Goal: Task Accomplishment & Management: Complete application form

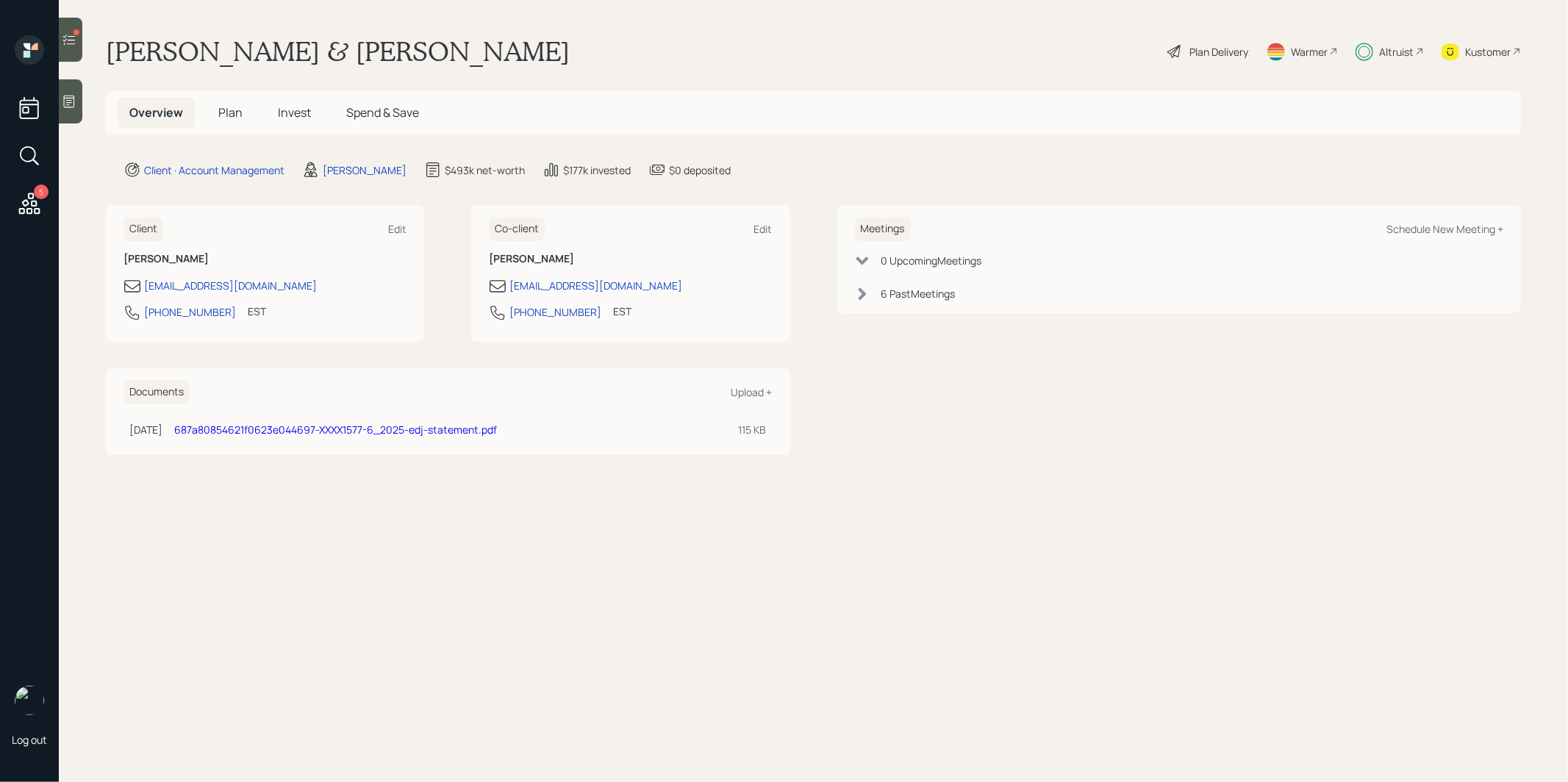
click at [288, 111] on span "Invest" at bounding box center [294, 112] width 33 height 16
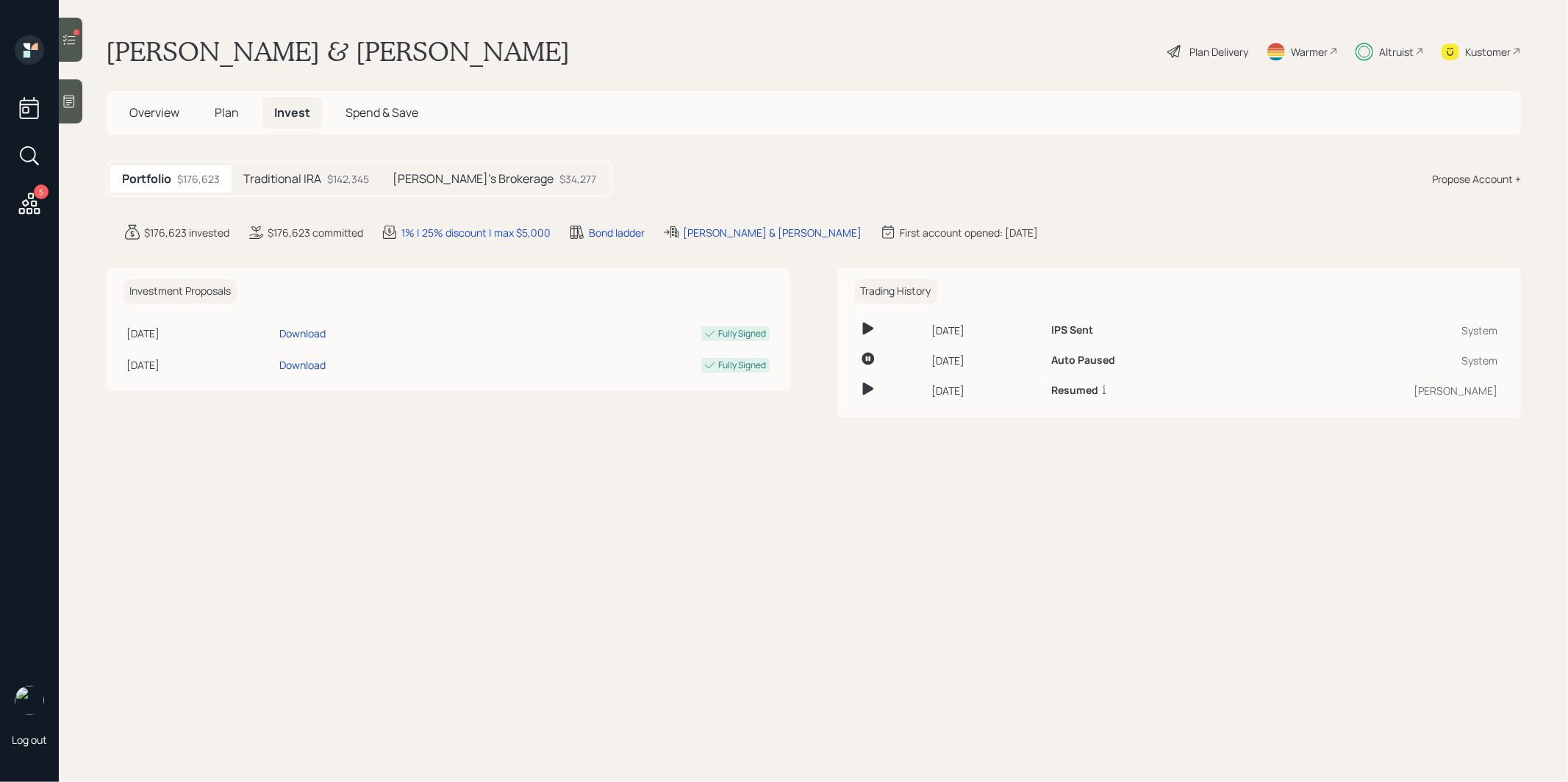
click at [296, 177] on h5 "Traditional IRA" at bounding box center [283, 178] width 78 height 14
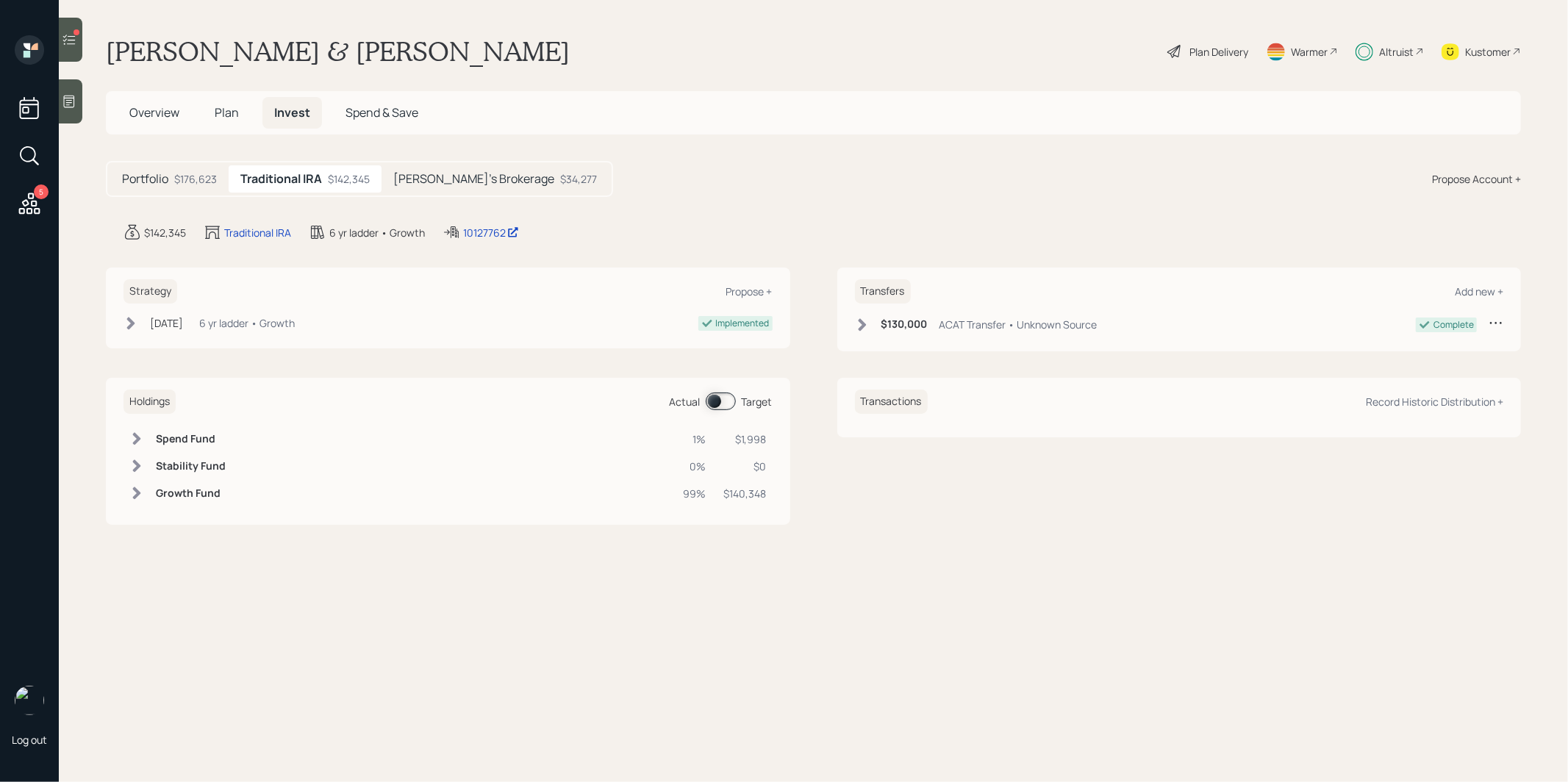
click at [716, 398] on span at bounding box center [720, 401] width 30 height 18
click at [722, 399] on span at bounding box center [720, 401] width 30 height 18
click at [458, 176] on h5 "Lisa's Brokerage" at bounding box center [474, 178] width 161 height 14
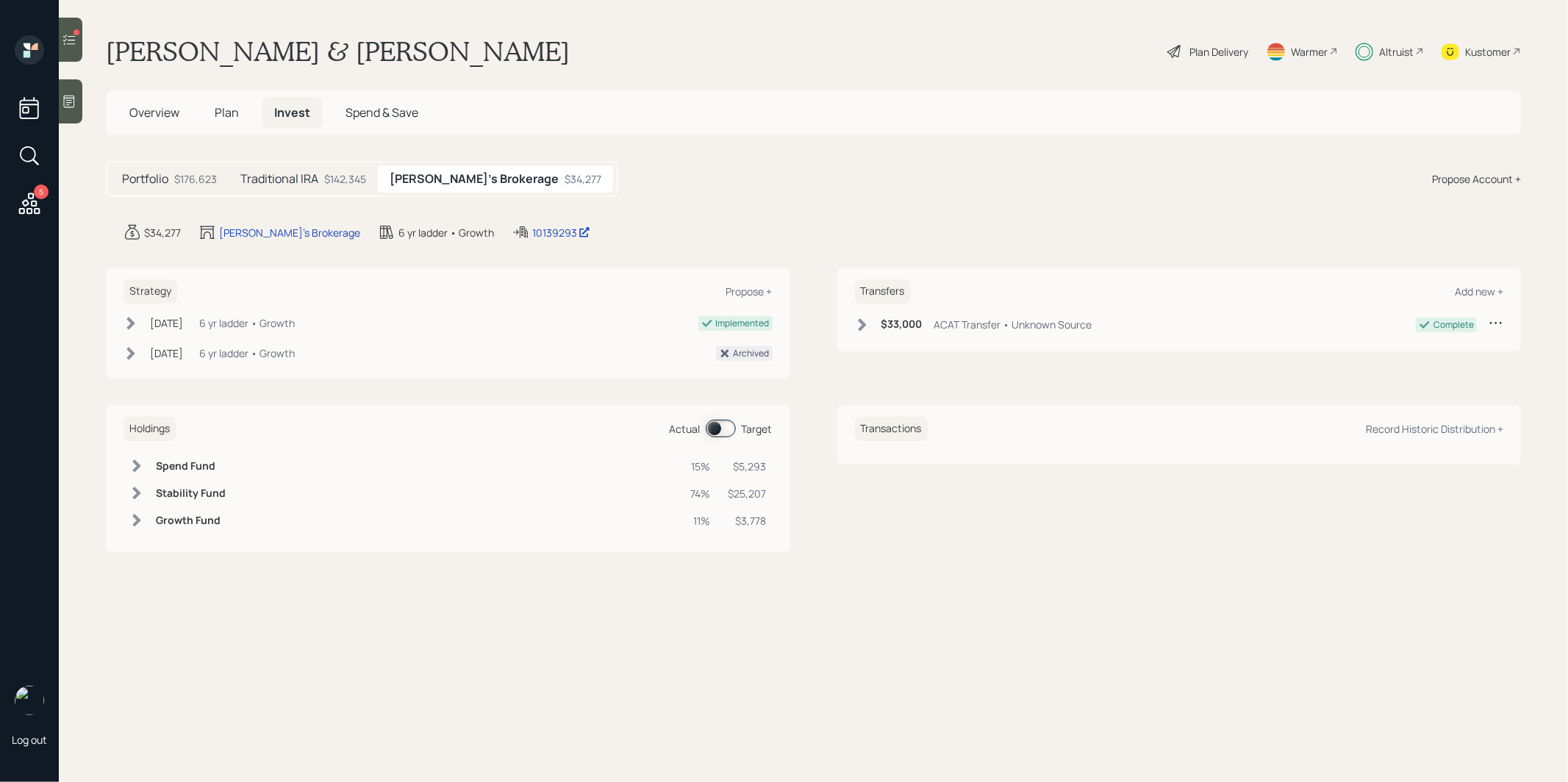
click at [710, 422] on span at bounding box center [720, 429] width 30 height 18
click at [720, 421] on span at bounding box center [720, 429] width 30 height 18
click at [224, 110] on span "Plan" at bounding box center [227, 112] width 24 height 16
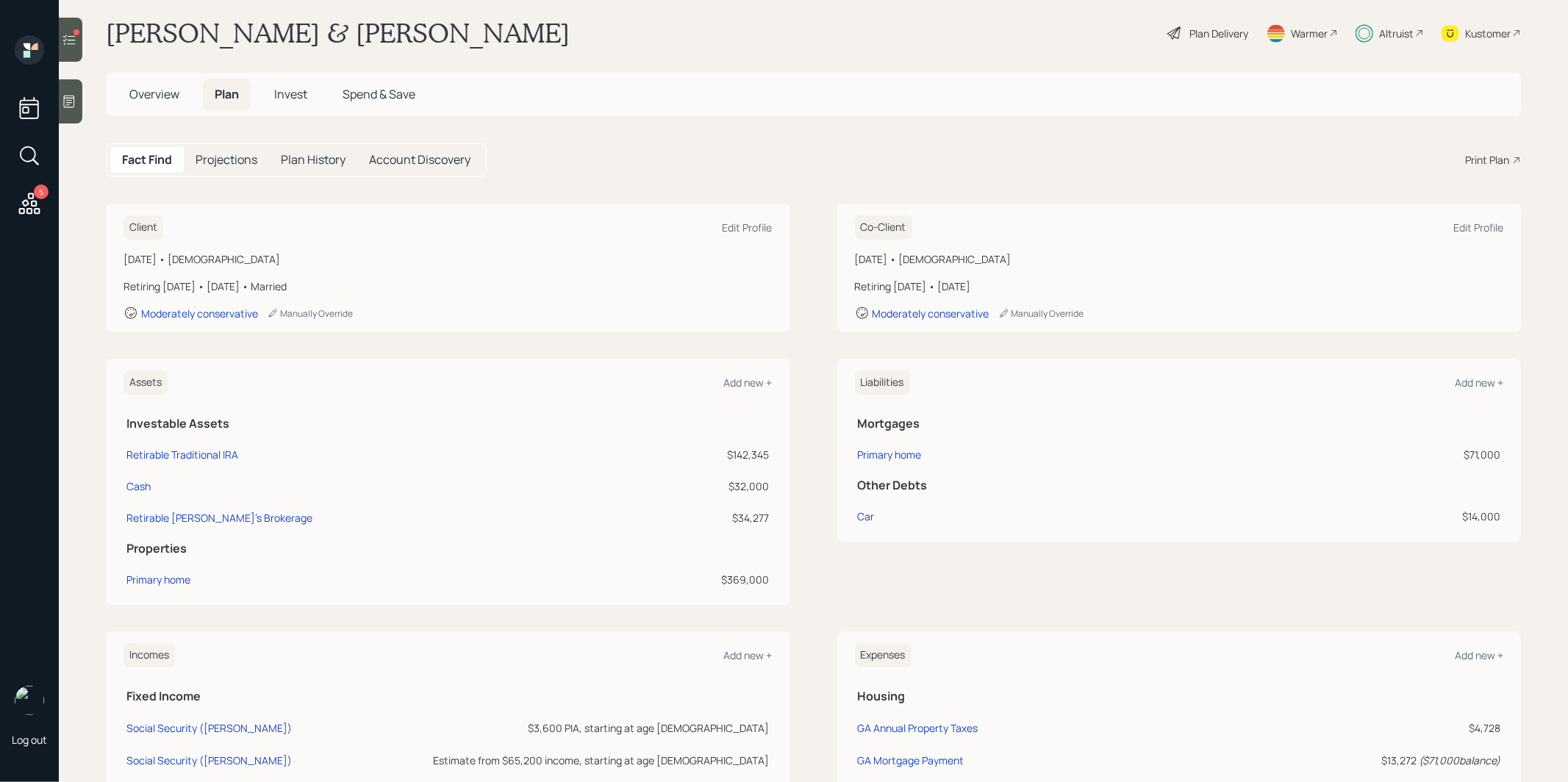
scroll to position [20, 0]
click at [145, 478] on div "Cash" at bounding box center [138, 483] width 24 height 15
select select "taxable"
select select "balanced"
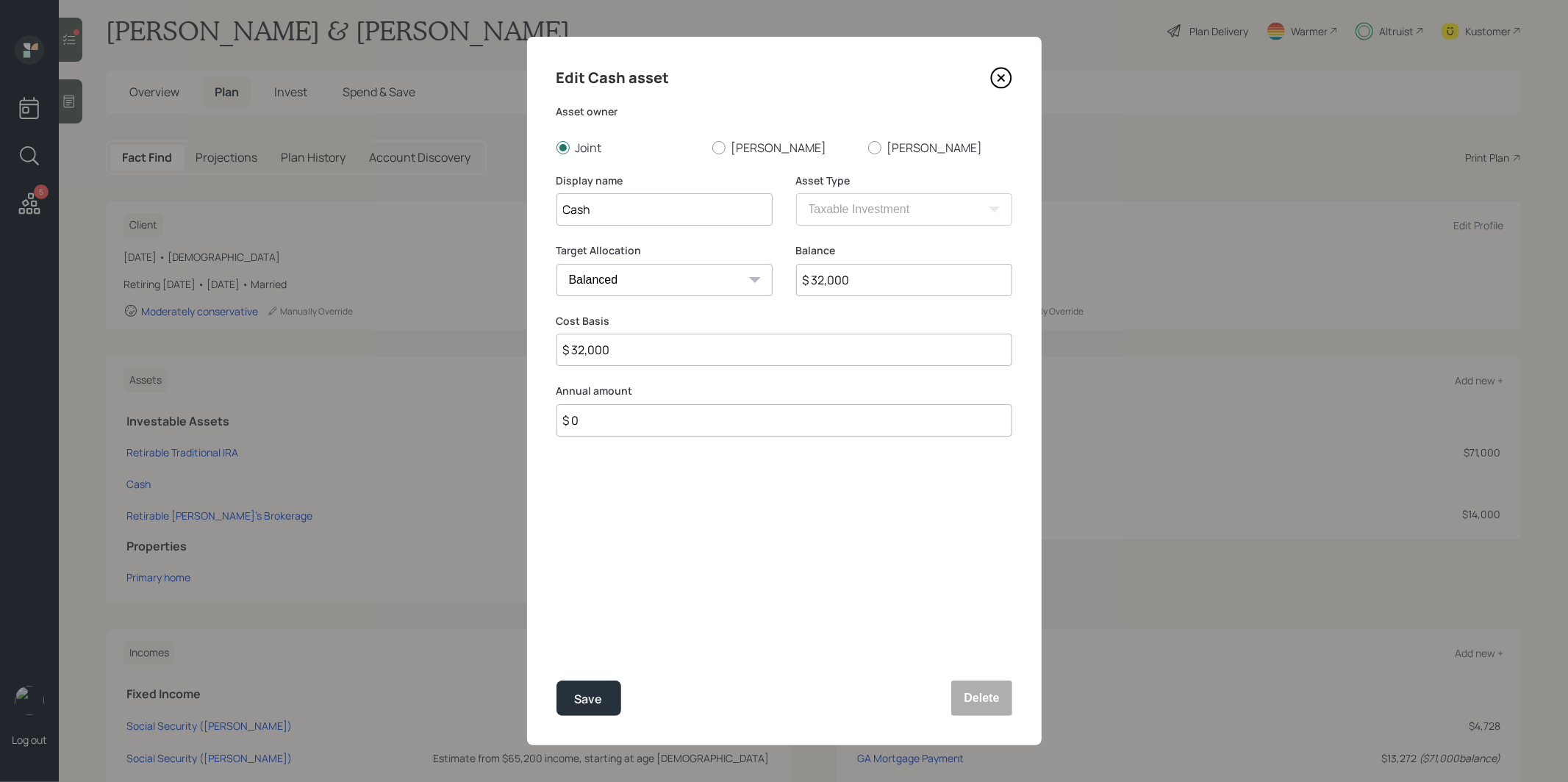
click at [1001, 74] on icon at bounding box center [1001, 77] width 22 height 22
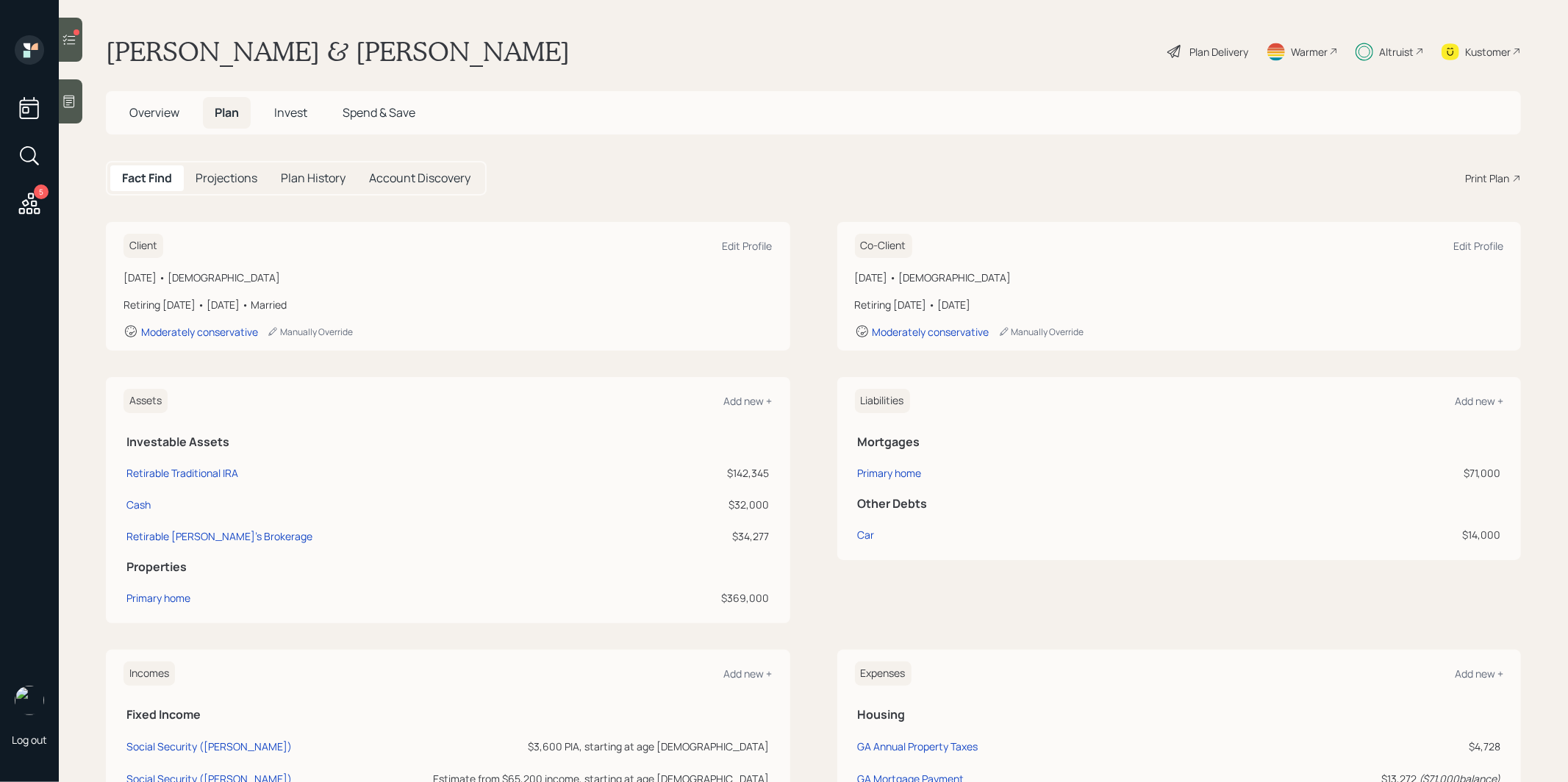
click at [154, 113] on span "Overview" at bounding box center [154, 112] width 50 height 16
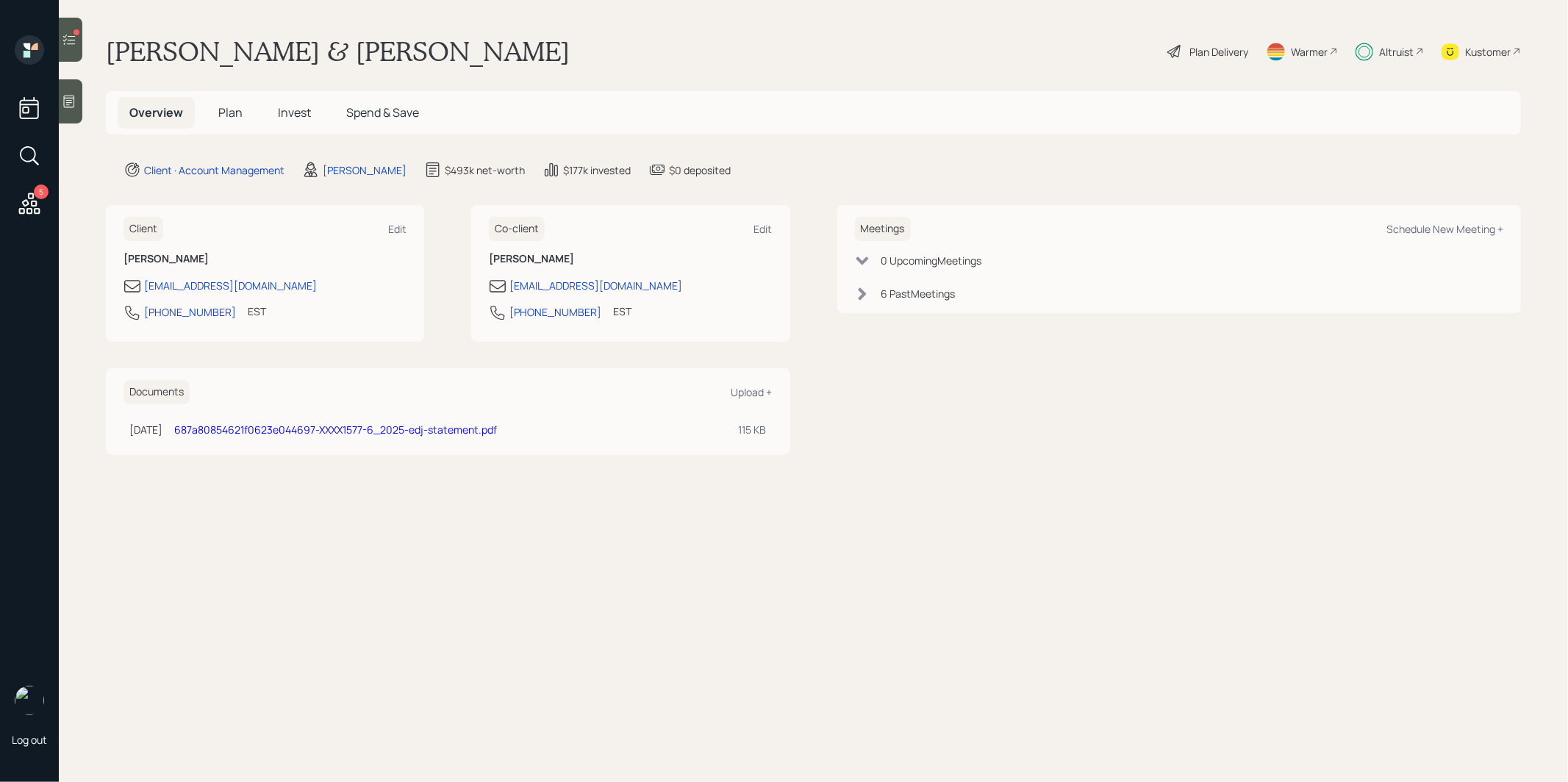
click at [221, 110] on span "Plan" at bounding box center [230, 112] width 24 height 16
